Goal: Task Accomplishment & Management: Manage account settings

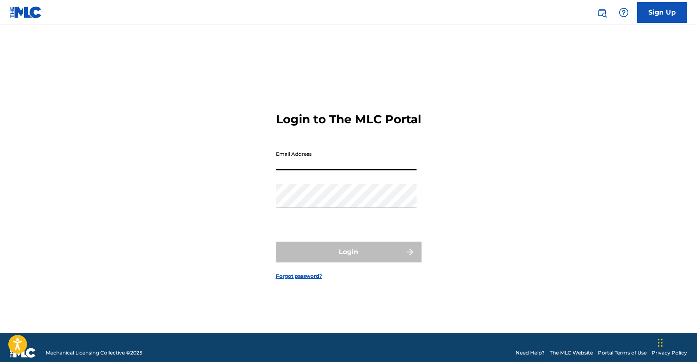
click at [325, 169] on input "Email Address" at bounding box center [346, 159] width 141 height 24
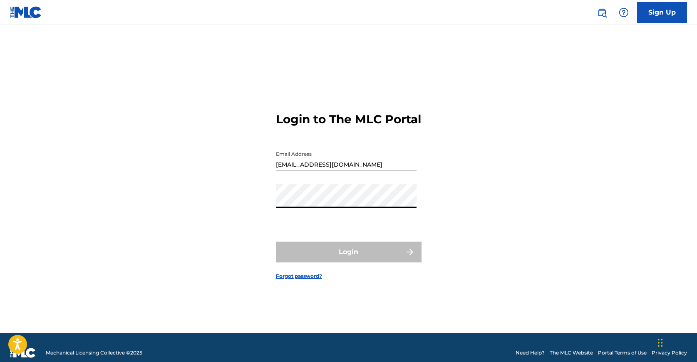
type input "[EMAIL_ADDRESS][DOMAIN_NAME]"
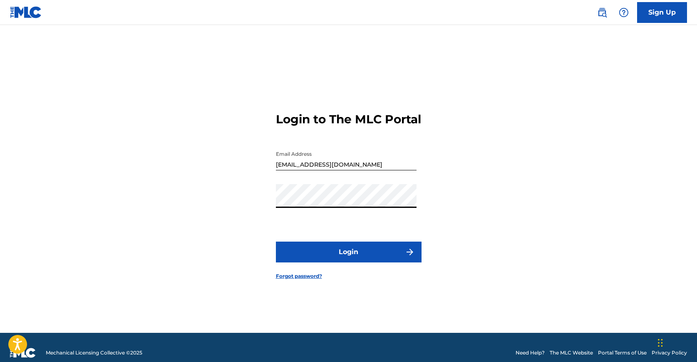
click at [342, 258] on button "Login" at bounding box center [349, 251] width 146 height 21
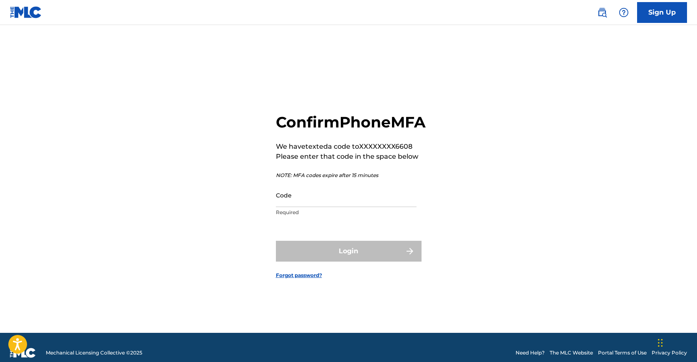
click at [316, 205] on input "Code" at bounding box center [346, 195] width 141 height 24
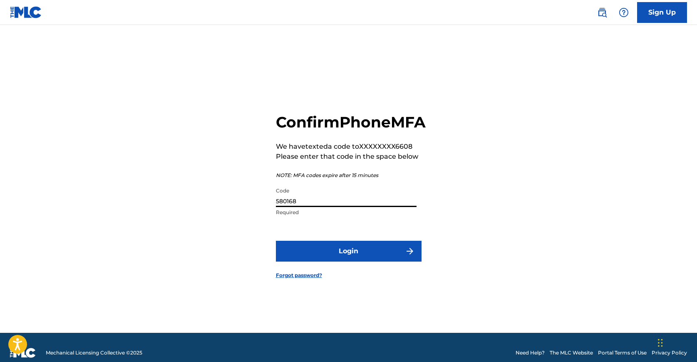
type input "580168"
click at [348, 261] on button "Login" at bounding box center [349, 251] width 146 height 21
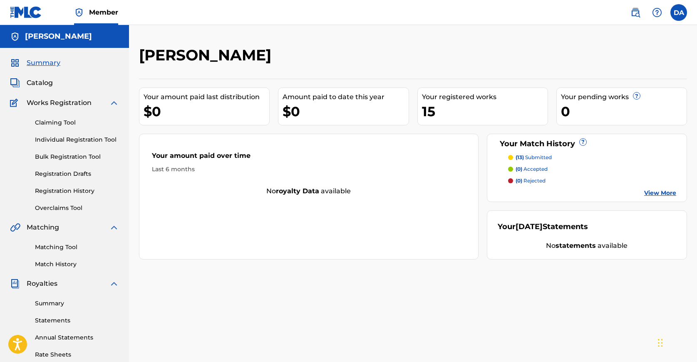
drag, startPoint x: 348, startPoint y: 264, endPoint x: 346, endPoint y: 164, distance: 99.9
drag, startPoint x: 346, startPoint y: 164, endPoint x: 339, endPoint y: 152, distance: 13.8
click at [339, 152] on div "Your amount paid over time" at bounding box center [309, 158] width 314 height 14
